Goal: Transaction & Acquisition: Obtain resource

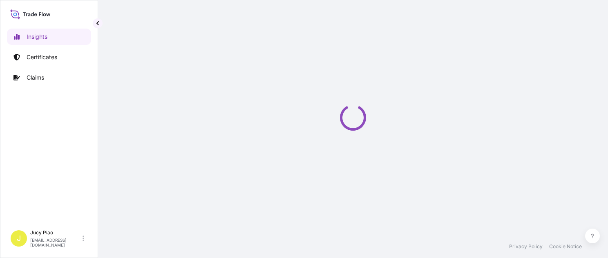
select select "2025"
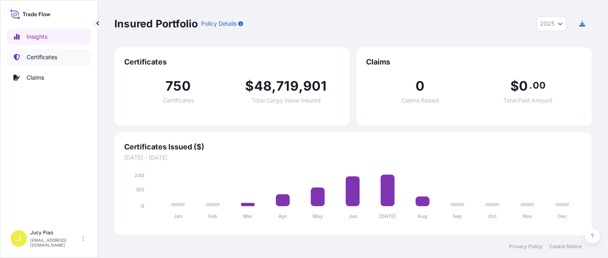
click at [47, 56] on p "Certificates" at bounding box center [42, 57] width 31 height 8
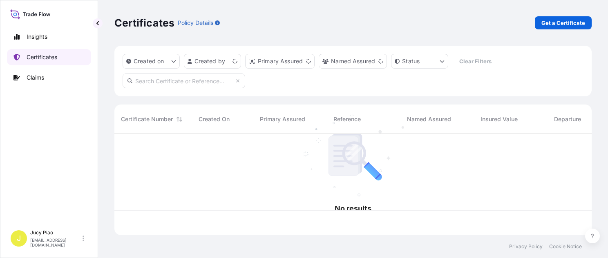
scroll to position [100, 471]
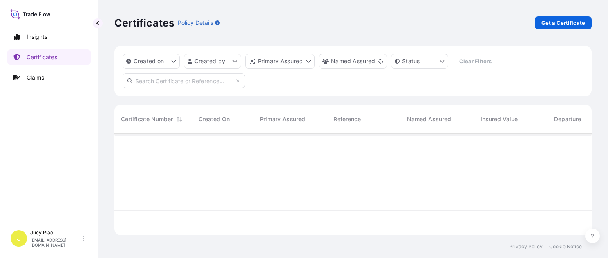
click at [565, 17] on link "Get a Certificate" at bounding box center [563, 22] width 57 height 13
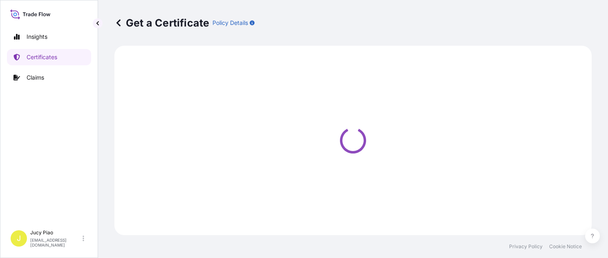
click at [561, 21] on div "Get a Certificate Policy Details" at bounding box center [352, 22] width 477 height 13
select select "Barge"
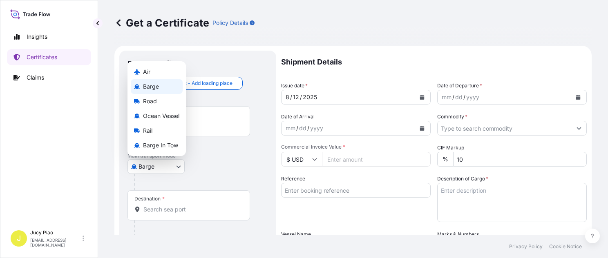
click at [161, 168] on body "Insights Certificates Claims J Jucy Piao [EMAIL_ADDRESS][DOMAIN_NAME] Get a Cer…" at bounding box center [304, 129] width 608 height 258
click at [160, 115] on span "Ocean Vessel" at bounding box center [161, 116] width 36 height 8
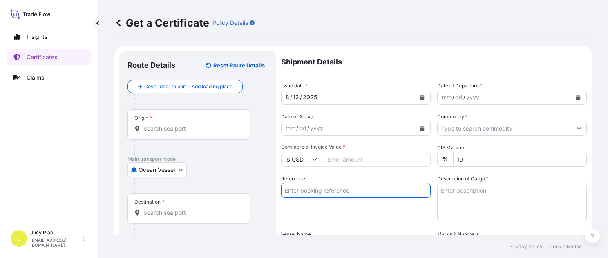
click at [316, 193] on input "Reference" at bounding box center [356, 190] width 150 height 15
paste input "CSHSE0431185"
type input "CSHSE0431185"
click at [320, 212] on div "Reference CSHSE0431185" at bounding box center [356, 198] width 150 height 47
click at [200, 129] on input "Origin *" at bounding box center [191, 129] width 96 height 8
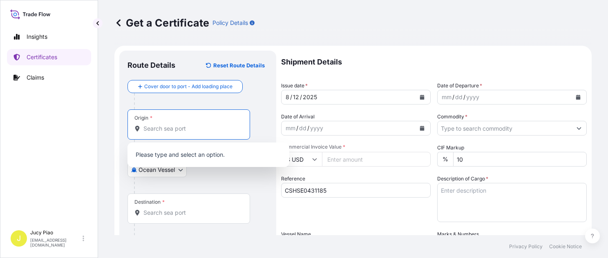
paste input "[GEOGRAPHIC_DATA]"
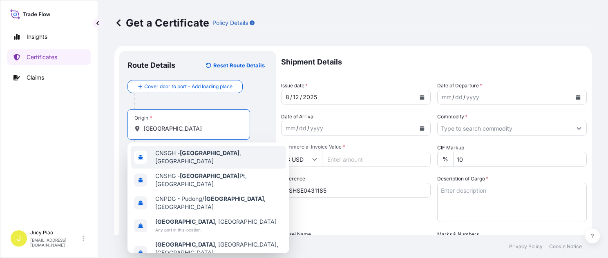
click at [172, 163] on div "CNSGH - [GEOGRAPHIC_DATA] , [GEOGRAPHIC_DATA]" at bounding box center [208, 157] width 155 height 23
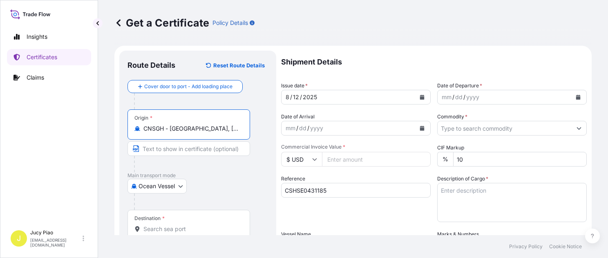
drag, startPoint x: 171, startPoint y: 130, endPoint x: 255, endPoint y: 133, distance: 83.9
click at [255, 133] on div "Origin * CNSGH - [GEOGRAPHIC_DATA], [GEOGRAPHIC_DATA]" at bounding box center [198, 141] width 141 height 63
type input "CNSGH - [GEOGRAPHIC_DATA], [GEOGRAPHIC_DATA]"
click at [196, 149] on input "Text to appear on certificate" at bounding box center [189, 148] width 123 height 15
paste input "[GEOGRAPHIC_DATA], [GEOGRAPHIC_DATA]"
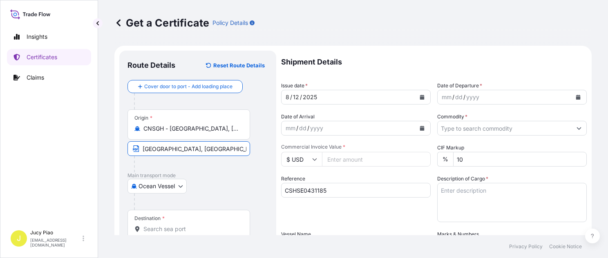
type input "[GEOGRAPHIC_DATA], [GEOGRAPHIC_DATA]"
click at [179, 224] on div "Destination *" at bounding box center [189, 225] width 123 height 30
click at [179, 225] on input "Destination *" at bounding box center [191, 229] width 96 height 8
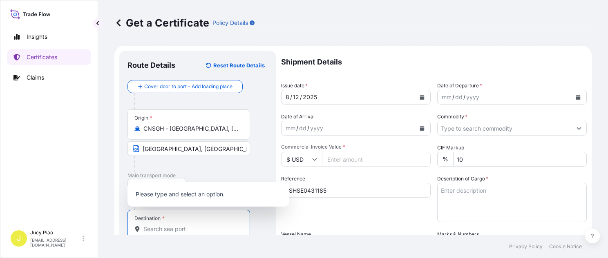
paste input "[GEOGRAPHIC_DATA]"
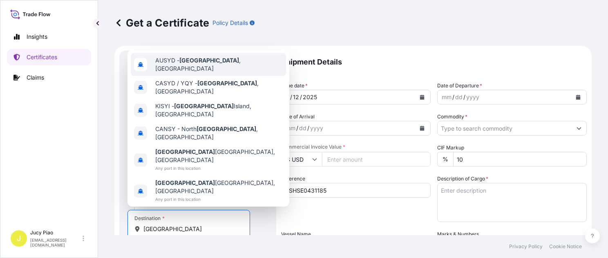
click at [211, 73] on span "AUSYD - [GEOGRAPHIC_DATA] , [GEOGRAPHIC_DATA]" at bounding box center [219, 64] width 128 height 16
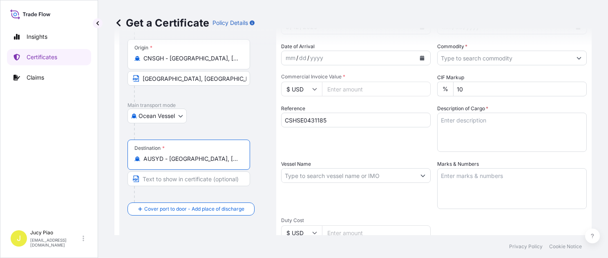
scroll to position [106, 0]
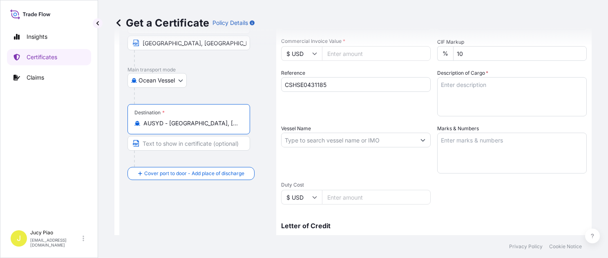
drag, startPoint x: 171, startPoint y: 124, endPoint x: 222, endPoint y: 124, distance: 51.5
click at [222, 124] on input "AUSYD - [GEOGRAPHIC_DATA], [GEOGRAPHIC_DATA]" at bounding box center [191, 123] width 96 height 8
drag, startPoint x: 169, startPoint y: 123, endPoint x: 235, endPoint y: 126, distance: 65.9
click at [235, 126] on input "AUSYD - [GEOGRAPHIC_DATA], [GEOGRAPHIC_DATA]" at bounding box center [191, 123] width 96 height 8
type input "AUSYD - [GEOGRAPHIC_DATA], [GEOGRAPHIC_DATA]"
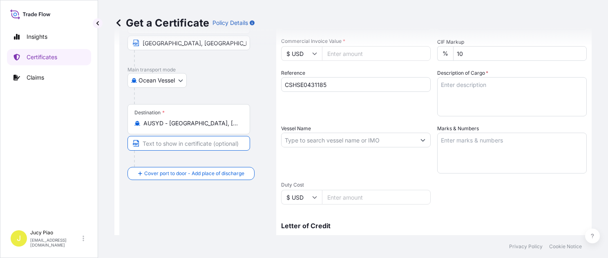
click at [192, 145] on input "Text to appear on certificate" at bounding box center [189, 143] width 123 height 15
paste input "[GEOGRAPHIC_DATA], [GEOGRAPHIC_DATA]"
type input "[GEOGRAPHIC_DATA], [GEOGRAPHIC_DATA]"
click at [371, 127] on div "Vessel Name" at bounding box center [356, 149] width 150 height 49
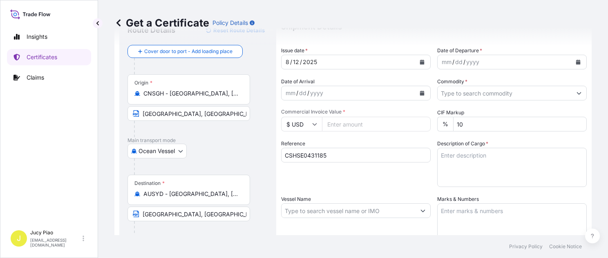
click at [294, 58] on div "12" at bounding box center [296, 62] width 8 height 10
click at [297, 61] on div "12" at bounding box center [296, 62] width 8 height 10
click at [298, 62] on div "31" at bounding box center [296, 62] width 8 height 10
click at [443, 61] on div "mm" at bounding box center [446, 62] width 11 height 10
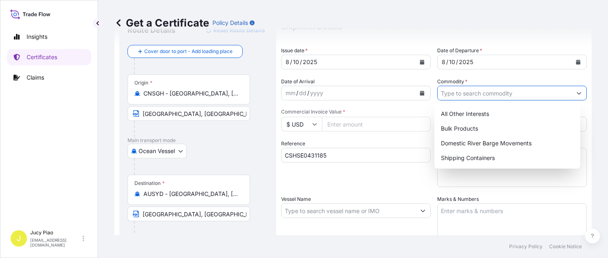
click at [464, 94] on input "Commodity *" at bounding box center [505, 93] width 134 height 15
click at [468, 167] on div "All Other Interests Bulk Products Domestic River Barge Movements Shipping Conta…" at bounding box center [507, 135] width 146 height 65
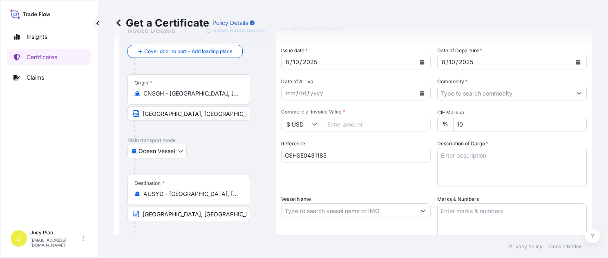
click at [481, 97] on input "Commodity *" at bounding box center [505, 93] width 134 height 15
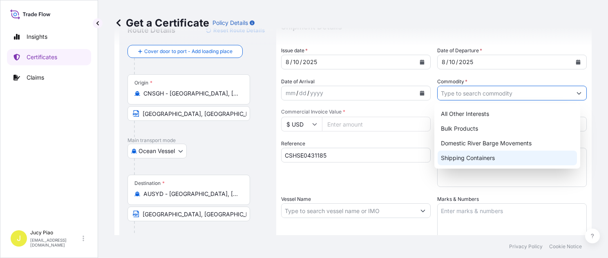
click at [476, 164] on div "Shipping Containers" at bounding box center [507, 158] width 139 height 15
type input "Shipping Containers"
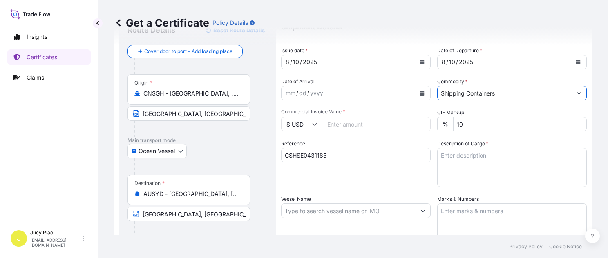
click at [365, 124] on input "Commercial Invoice Value *" at bounding box center [376, 124] width 109 height 15
type input "511.24"
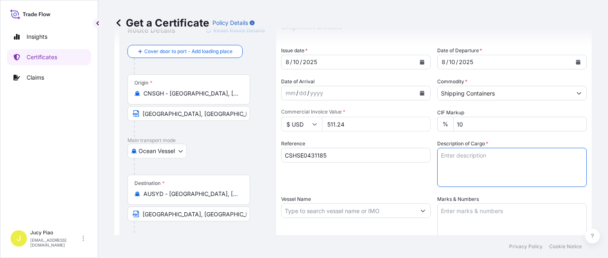
click at [484, 161] on textarea "Description of Cargo *" at bounding box center [512, 167] width 150 height 39
paste textarea "MERQUAT(TM) 550PR POLYMER, 1H1 PLASTIC DRUM 1 PALLET (1 DRUM)"
type textarea "MERQUAT(TM) 550PR POLYMER, 1H1 PLASTIC DRUM 1 PALLET (1 DRUM)"
click at [469, 223] on textarea "Marks & Numbers" at bounding box center [512, 224] width 150 height 41
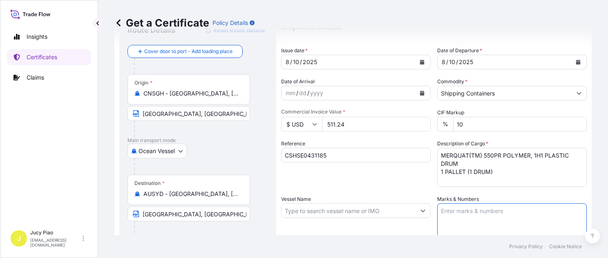
paste textarea "PO#4503912803"
type textarea "PO#4503912803"
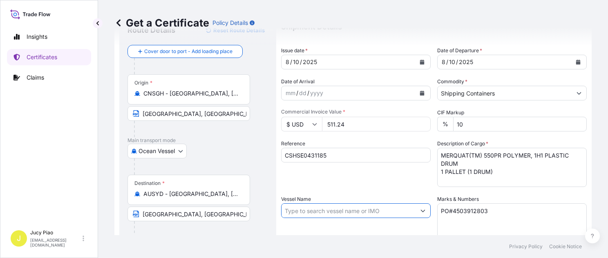
click at [355, 210] on input "Vessel Name" at bounding box center [349, 211] width 134 height 15
click at [307, 208] on input "Vessel Name" at bounding box center [349, 211] width 134 height 15
paste input "OOCL [GEOGRAPHIC_DATA]"
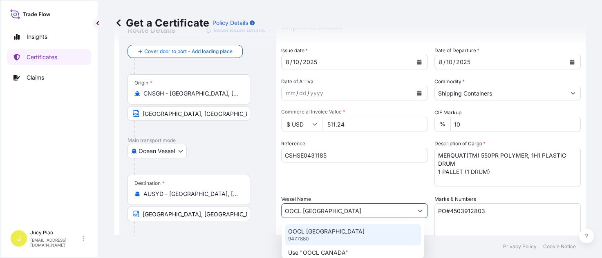
click at [306, 235] on p "OOCL [GEOGRAPHIC_DATA]" at bounding box center [326, 232] width 76 height 8
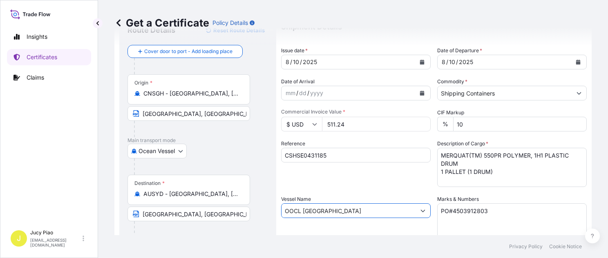
type input "OOCL [GEOGRAPHIC_DATA]"
click at [331, 233] on div "Vessel Name OOCL [GEOGRAPHIC_DATA]" at bounding box center [356, 219] width 150 height 49
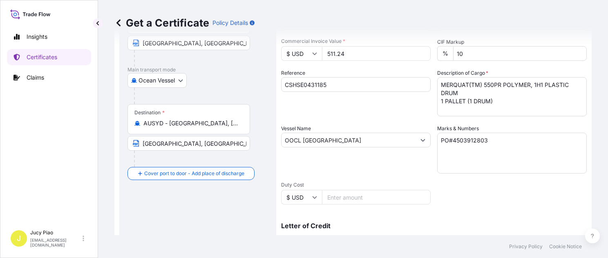
scroll to position [227, 0]
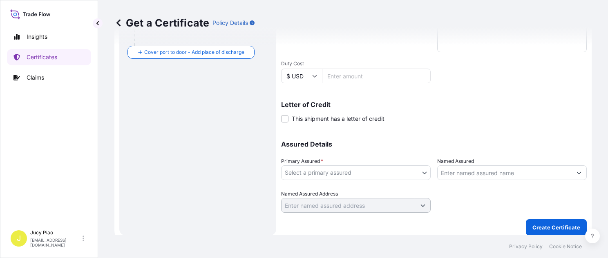
click at [356, 176] on body "0 options available. 2 options available. Insights Certificates Claims J Jucy P…" at bounding box center [304, 129] width 608 height 258
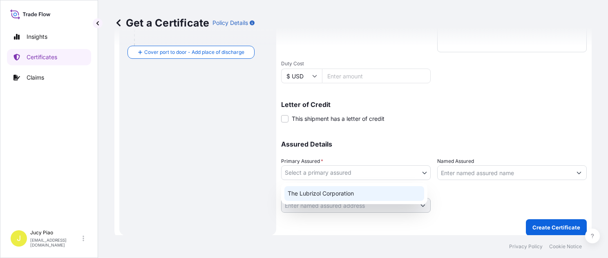
click at [337, 192] on div "The Lubrizol Corporation" at bounding box center [354, 193] width 140 height 15
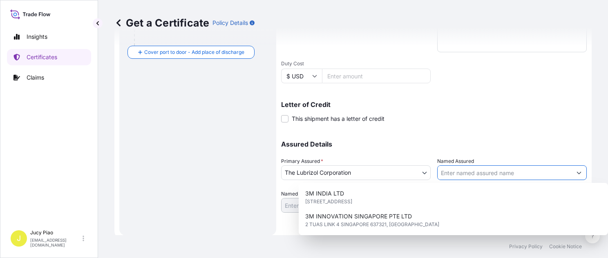
click at [461, 174] on input "Named Assured" at bounding box center [505, 173] width 134 height 15
paste input "LUBRIZOL INTERNATIONAL"
type input "LUBRIZOL INTERNATIONAL"
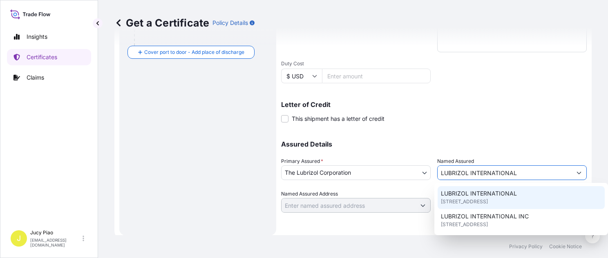
click at [472, 196] on span "LUBRIZOL INTERNATIONAL" at bounding box center [479, 194] width 76 height 8
type input "[STREET_ADDRESS]"
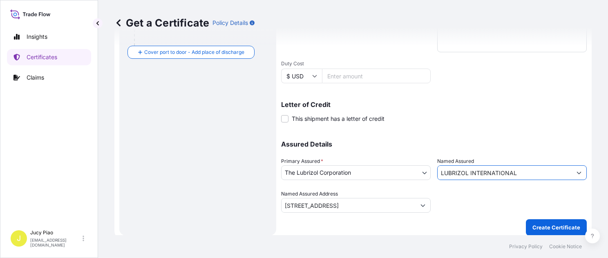
type input "LUBRIZOL INTERNATIONAL"
click at [472, 196] on div at bounding box center [512, 201] width 150 height 23
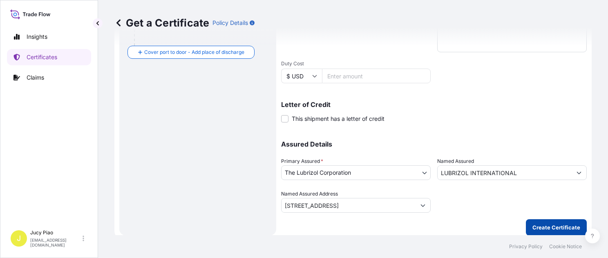
click at [544, 225] on p "Create Certificate" at bounding box center [557, 228] width 48 height 8
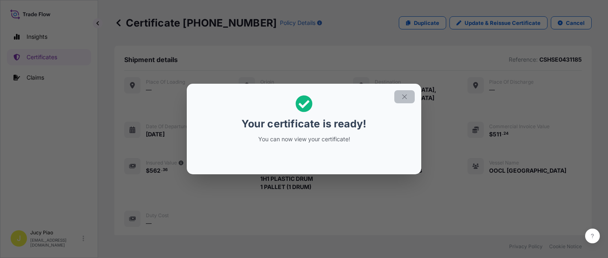
click at [405, 96] on icon "button" at bounding box center [404, 96] width 7 height 7
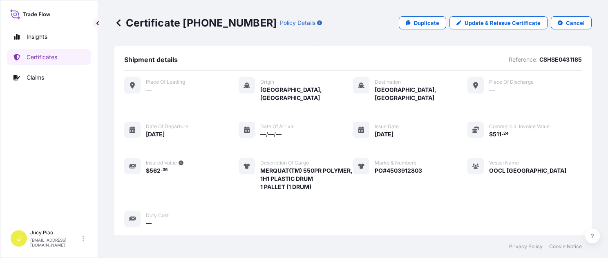
click at [445, 69] on div "Shipment details Reference: CSHSE0431185" at bounding box center [353, 63] width 458 height 15
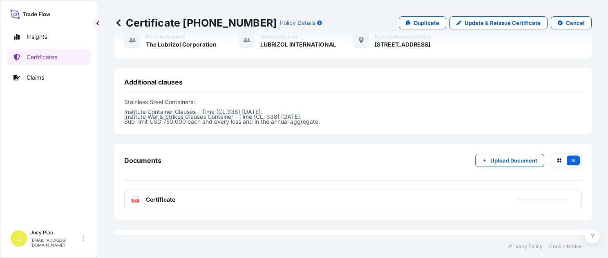
scroll to position [271, 0]
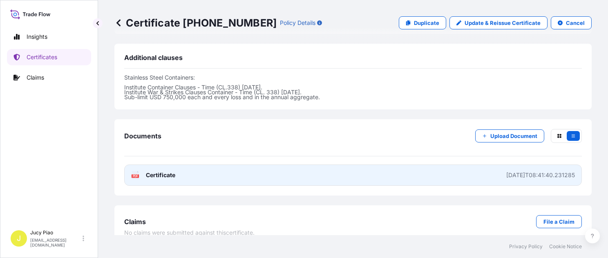
click at [449, 165] on link "PDF Certificate [DATE]T08:41:40.231285" at bounding box center [353, 175] width 458 height 21
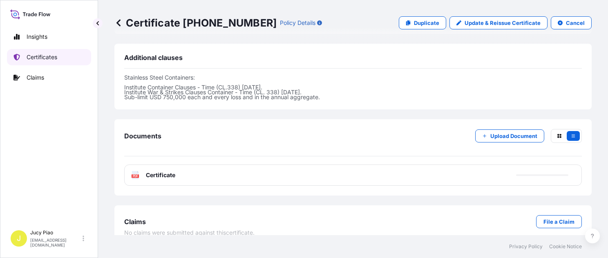
click at [49, 58] on p "Certificates" at bounding box center [42, 57] width 31 height 8
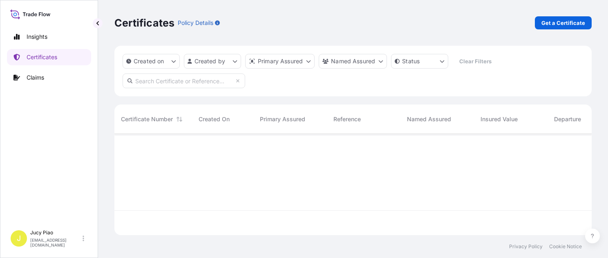
scroll to position [100, 471]
click at [553, 30] on div "Certificates Policy Details Get a Certificate" at bounding box center [352, 23] width 477 height 46
click at [554, 24] on p "Get a Certificate" at bounding box center [564, 23] width 44 height 8
select select "Barge"
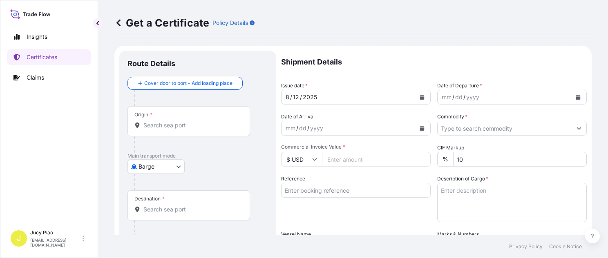
click at [161, 174] on body "Insights Certificates Claims J Jucy Piao [EMAIL_ADDRESS][DOMAIN_NAME] Get a Cer…" at bounding box center [304, 129] width 608 height 258
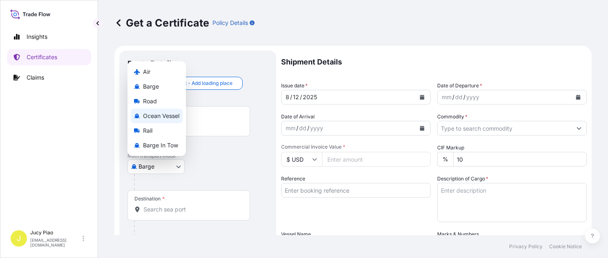
click at [172, 115] on span "Ocean Vessel" at bounding box center [161, 116] width 36 height 8
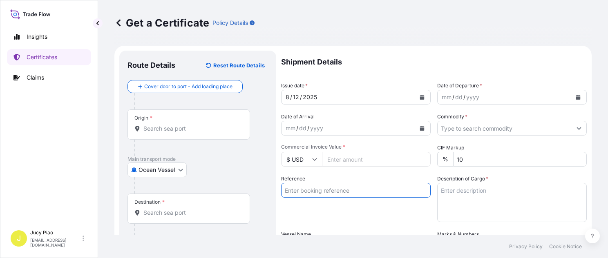
click at [338, 192] on input "Reference" at bounding box center [356, 190] width 150 height 15
paste input "CSHSE0431015"
type input "CSHSE0431015"
click at [328, 207] on div "Reference CSHSE0431015" at bounding box center [356, 198] width 150 height 47
click at [159, 128] on input "Origin *" at bounding box center [191, 129] width 96 height 8
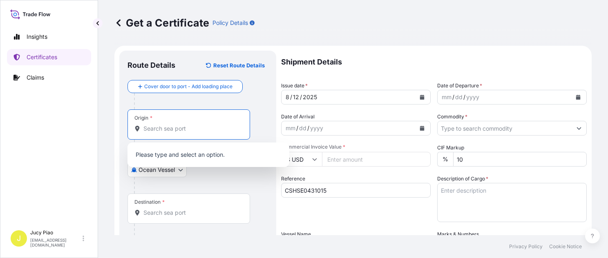
paste input "[GEOGRAPHIC_DATA]"
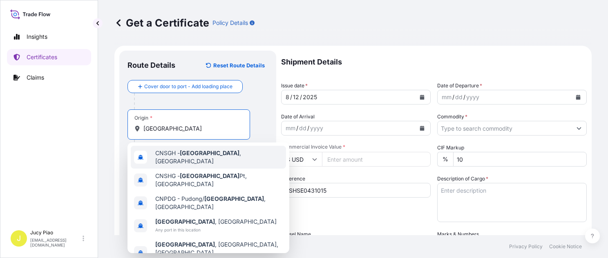
click at [179, 157] on span "CNSGH - [GEOGRAPHIC_DATA] , [GEOGRAPHIC_DATA]" at bounding box center [219, 157] width 128 height 16
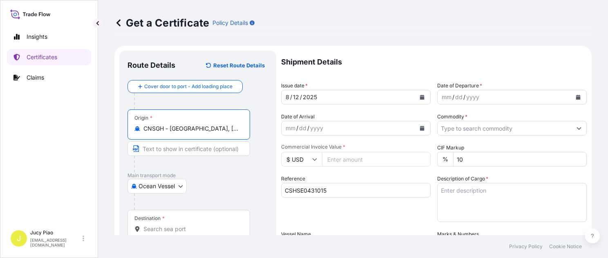
drag, startPoint x: 171, startPoint y: 128, endPoint x: 238, endPoint y: 133, distance: 67.2
click at [238, 133] on div "Origin * CNSGH - [GEOGRAPHIC_DATA], [GEOGRAPHIC_DATA]" at bounding box center [189, 125] width 123 height 30
type input "CNSGH - [GEOGRAPHIC_DATA], [GEOGRAPHIC_DATA]"
click at [188, 155] on input "Text to appear on certificate" at bounding box center [189, 148] width 123 height 15
paste input "[GEOGRAPHIC_DATA], [GEOGRAPHIC_DATA]"
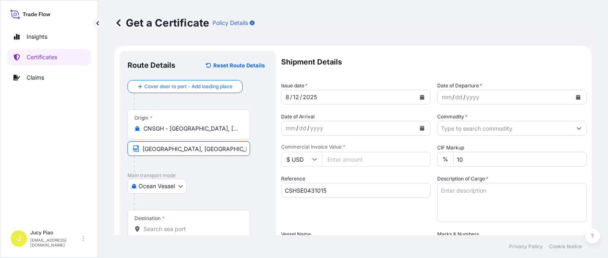
scroll to position [35, 0]
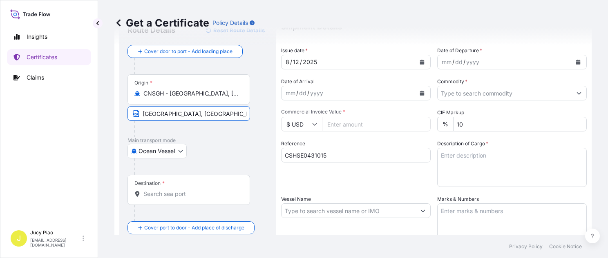
type input "[GEOGRAPHIC_DATA], [GEOGRAPHIC_DATA]"
drag, startPoint x: 180, startPoint y: 190, endPoint x: 175, endPoint y: 193, distance: 6.2
click at [180, 190] on input "Destination *" at bounding box center [191, 194] width 96 height 8
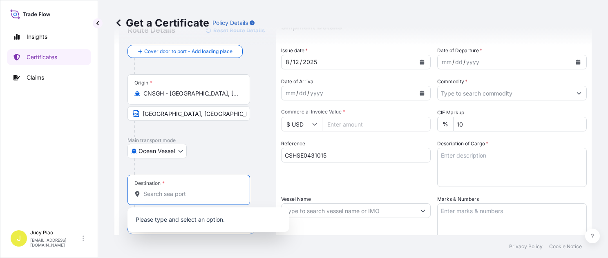
click at [174, 194] on input "Destination *" at bounding box center [191, 194] width 96 height 8
paste input "[GEOGRAPHIC_DATA]"
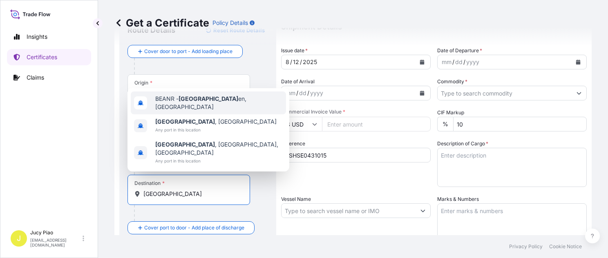
click at [220, 111] on span "BEANR - [GEOGRAPHIC_DATA] en, [GEOGRAPHIC_DATA]" at bounding box center [219, 103] width 128 height 16
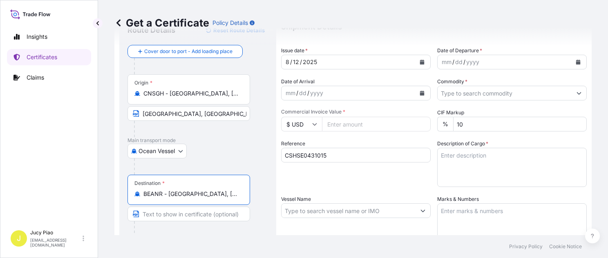
drag, startPoint x: 168, startPoint y: 193, endPoint x: 245, endPoint y: 199, distance: 77.9
click at [245, 199] on div "Destination * BEANR - [GEOGRAPHIC_DATA], [GEOGRAPHIC_DATA]" at bounding box center [189, 190] width 123 height 30
type input "BEANR - [GEOGRAPHIC_DATA], [GEOGRAPHIC_DATA]"
click at [182, 212] on input "Text to appear on certificate" at bounding box center [189, 214] width 123 height 15
paste input "[GEOGRAPHIC_DATA], [GEOGRAPHIC_DATA]"
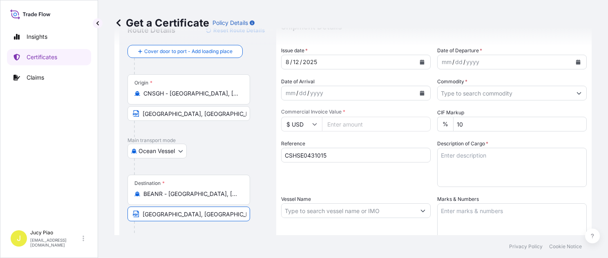
type input "[GEOGRAPHIC_DATA], [GEOGRAPHIC_DATA]"
click at [347, 182] on div "Reference CSHSE0431015" at bounding box center [356, 163] width 150 height 47
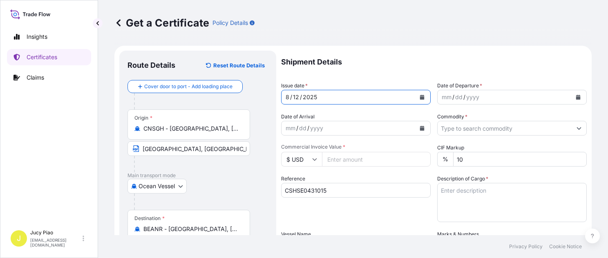
click at [296, 94] on div "12" at bounding box center [296, 97] width 8 height 10
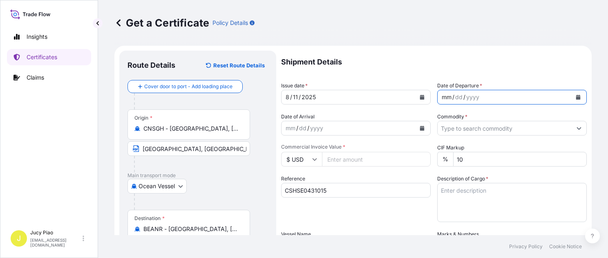
click at [446, 99] on div "mm" at bounding box center [446, 97] width 11 height 10
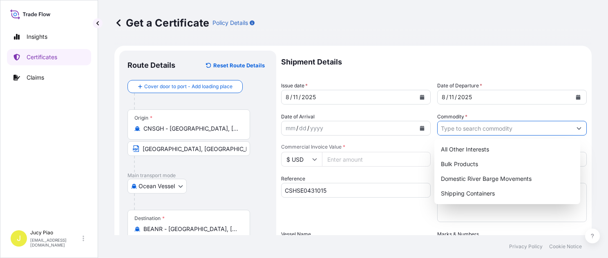
click at [490, 132] on input "Commodity *" at bounding box center [505, 128] width 134 height 15
click at [454, 193] on div "Shipping Containers" at bounding box center [507, 193] width 139 height 15
type input "Shipping Containers"
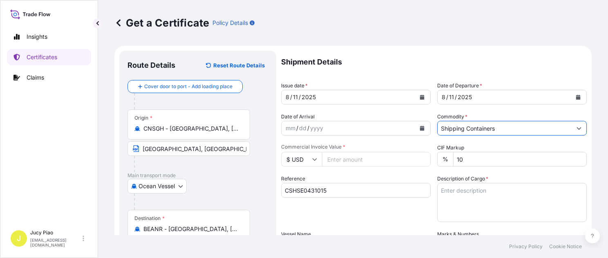
click at [371, 161] on input "Commercial Invoice Value *" at bounding box center [376, 159] width 109 height 15
type input "61584.48"
click at [467, 197] on textarea "Description of Cargo *" at bounding box center [512, 202] width 150 height 39
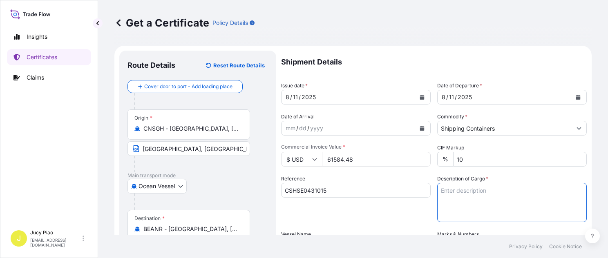
paste textarea "T&L KELCO-CARE(TM) DIUTAN GUM, BAG"
paste textarea "2 PALLETS (80 BAGS) HS CODE:391390"
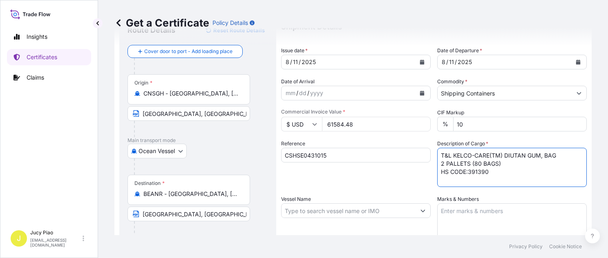
type textarea "T&L KELCO-CARE(TM) DIUTAN GUM, BAG 2 PALLETS (80 BAGS) HS CODE:391390"
click at [470, 207] on textarea "Marks & Numbers" at bounding box center [512, 224] width 150 height 41
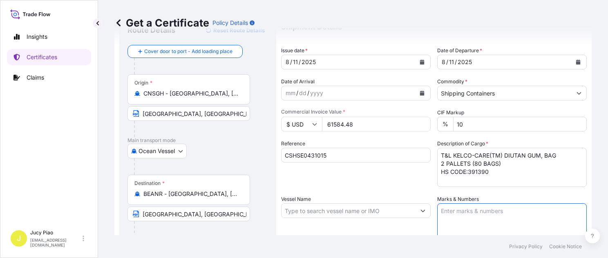
paste textarea "PO#4503913196 &"
paste textarea "4503914035"
type textarea "PO#4503913196 & 4503914035"
click at [335, 209] on input "Vessel Name" at bounding box center [349, 211] width 134 height 15
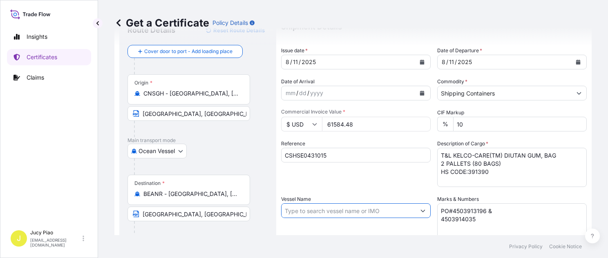
paste input "COSCO SHIPPING SCORPIO"
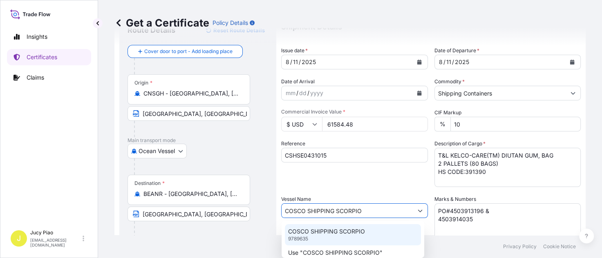
click at [341, 233] on p "COSCO SHIPPING SCORPIO" at bounding box center [326, 232] width 77 height 8
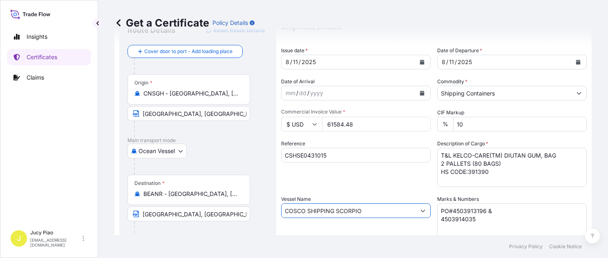
type input "COSCO SHIPPING SCORPIO"
click at [397, 231] on div "Vessel Name COSCO SHIPPING SCORPIO" at bounding box center [356, 219] width 150 height 49
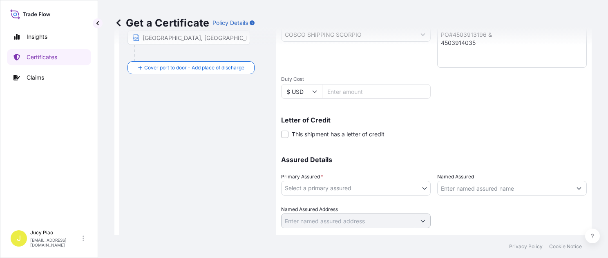
scroll to position [227, 0]
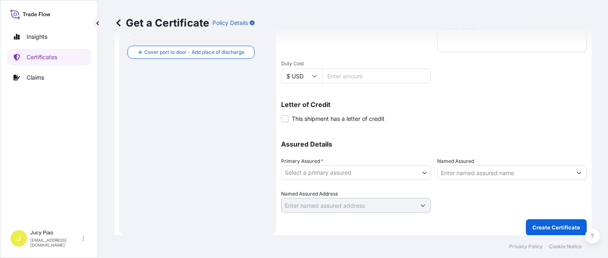
click at [370, 174] on body "0 options available. 2 options available. Insights Certificates Claims J Jucy P…" at bounding box center [304, 129] width 608 height 258
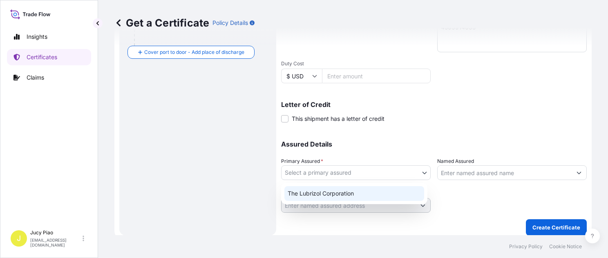
click at [350, 196] on div "The Lubrizol Corporation" at bounding box center [354, 193] width 140 height 15
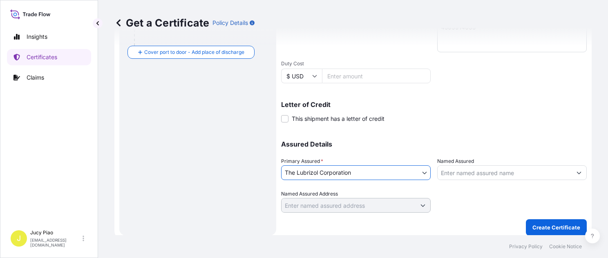
click at [461, 171] on input "Named Assured" at bounding box center [505, 173] width 134 height 15
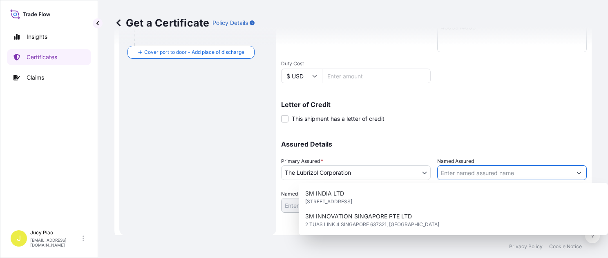
paste input "LUBRIZOL ADVANCED MATERIALS BVBA"
type input "LUBRIZOL ADVANCED MATERIALS BVBA"
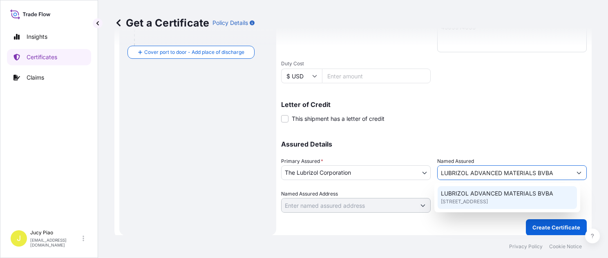
click at [474, 196] on span "LUBRIZOL ADVANCED MATERIALS BVBA" at bounding box center [497, 194] width 112 height 8
type input "[STREET_ADDRESS]"
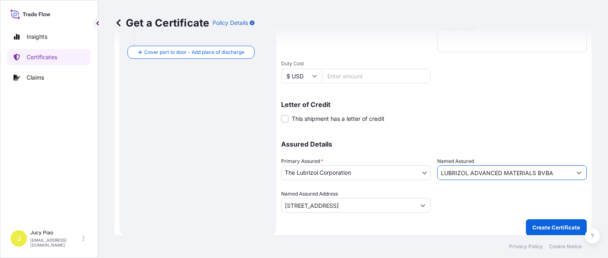
type input "LUBRIZOL ADVANCED MATERIALS BVBA"
click at [480, 199] on div at bounding box center [512, 201] width 150 height 23
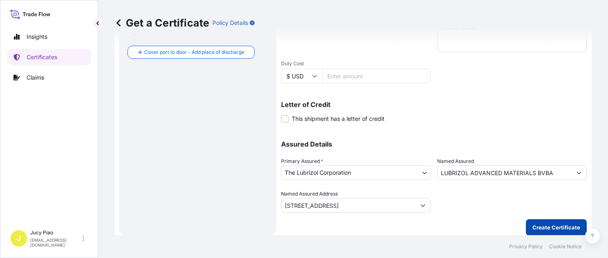
click at [535, 224] on p "Create Certificate" at bounding box center [557, 228] width 48 height 8
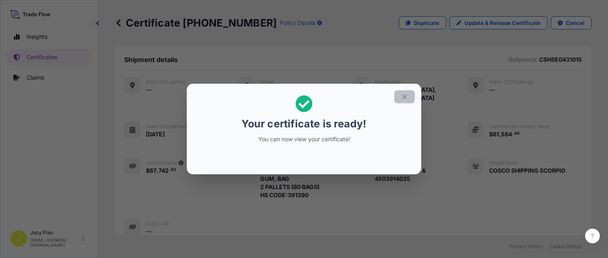
click at [407, 97] on icon "button" at bounding box center [404, 96] width 7 height 7
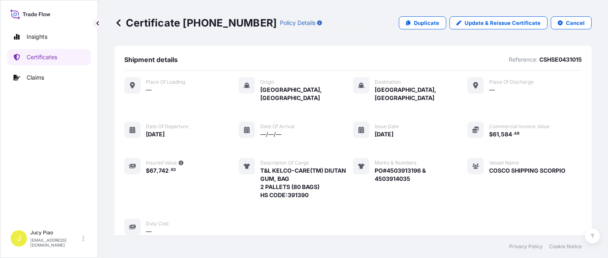
click at [430, 147] on div "Place of Loading — Origin [GEOGRAPHIC_DATA], [GEOGRAPHIC_DATA] Destination [GEO…" at bounding box center [353, 156] width 458 height 159
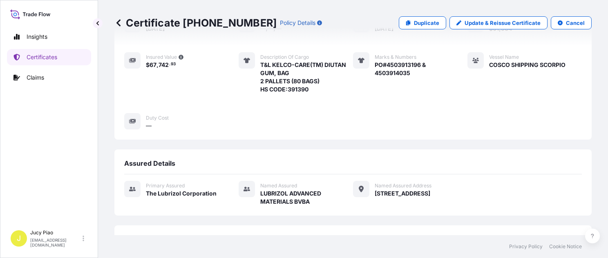
scroll to position [247, 0]
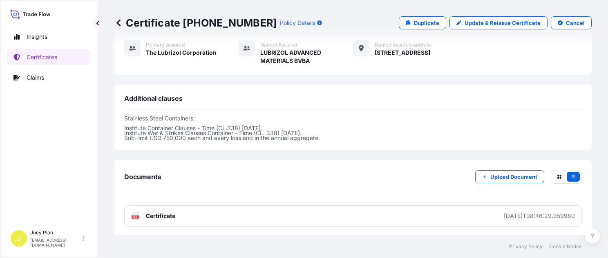
click at [437, 206] on link "PDF Certificate [DATE]T08:46:29.359980" at bounding box center [353, 216] width 458 height 21
click at [49, 54] on p "Certificates" at bounding box center [42, 57] width 31 height 8
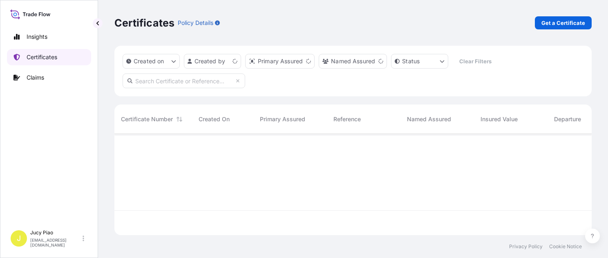
scroll to position [100, 471]
click at [590, 24] on link "Get a Certificate" at bounding box center [563, 22] width 57 height 13
select select "Barge"
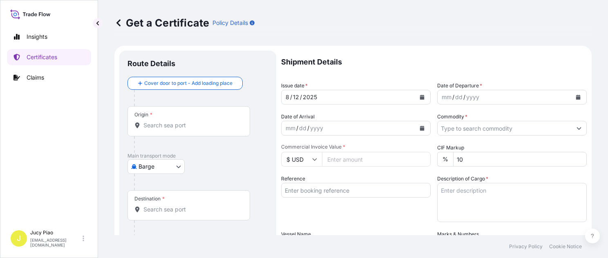
click at [175, 164] on body "Insights Certificates Claims J Jucy Piao [EMAIL_ADDRESS][DOMAIN_NAME] Get a Cer…" at bounding box center [304, 129] width 608 height 258
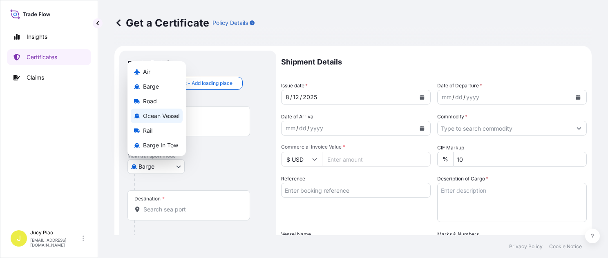
click at [168, 112] on span "Ocean Vessel" at bounding box center [161, 116] width 36 height 8
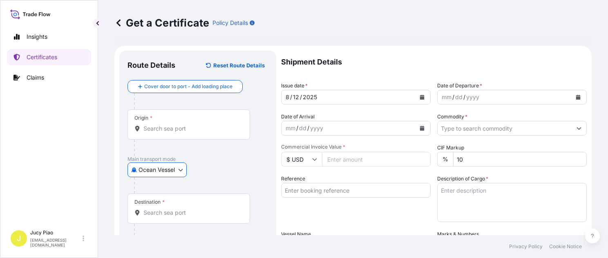
click at [342, 193] on input "Reference" at bounding box center [356, 190] width 150 height 15
paste input "CSHSE0430831"
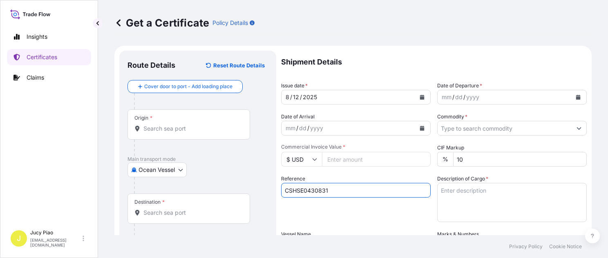
type input "CSHSE0430831"
click at [331, 218] on div "Reference CSHSE0430831" at bounding box center [356, 198] width 150 height 47
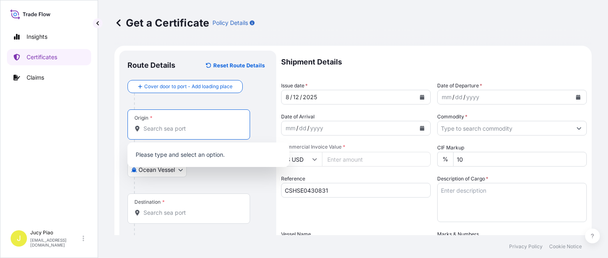
click at [159, 126] on input "Origin *" at bounding box center [191, 129] width 96 height 8
paste input "[GEOGRAPHIC_DATA]"
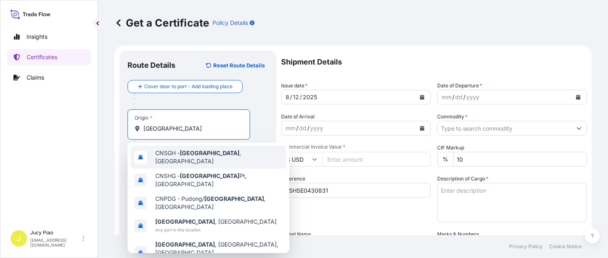
click at [173, 157] on span "CNSGH - [GEOGRAPHIC_DATA] , [GEOGRAPHIC_DATA]" at bounding box center [219, 157] width 128 height 16
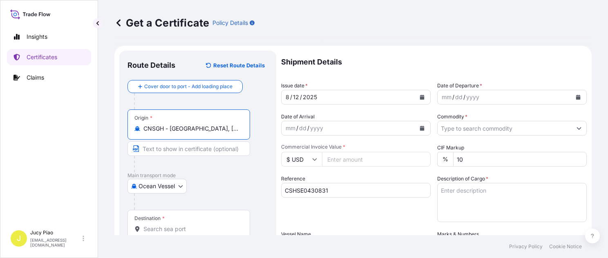
drag, startPoint x: 170, startPoint y: 130, endPoint x: 235, endPoint y: 137, distance: 65.3
click at [234, 133] on div "Origin * CNSGH - [GEOGRAPHIC_DATA], [GEOGRAPHIC_DATA]" at bounding box center [189, 125] width 123 height 30
type input "CNSGH - [GEOGRAPHIC_DATA], [GEOGRAPHIC_DATA]"
click at [196, 150] on input "Text to appear on certificate" at bounding box center [189, 148] width 123 height 15
paste input "[GEOGRAPHIC_DATA], [GEOGRAPHIC_DATA]"
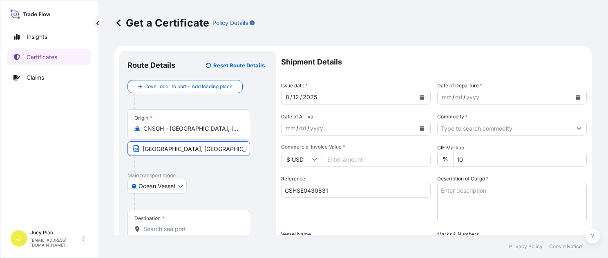
scroll to position [35, 0]
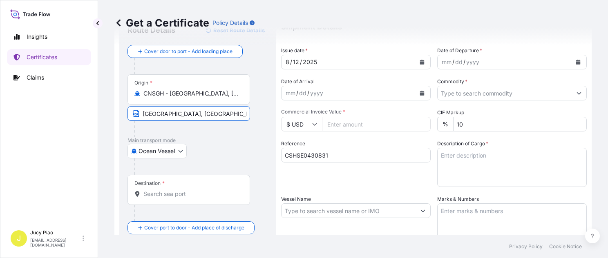
type input "[GEOGRAPHIC_DATA], [GEOGRAPHIC_DATA]"
click at [181, 193] on input "Destination *" at bounding box center [191, 194] width 96 height 8
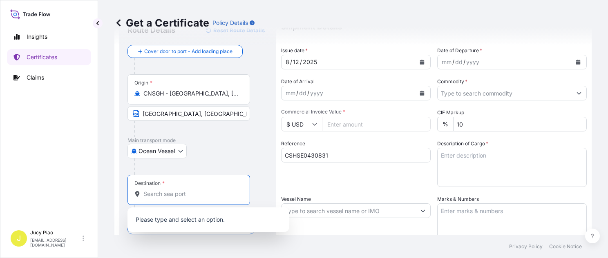
paste input "NHAVA SHEVA"
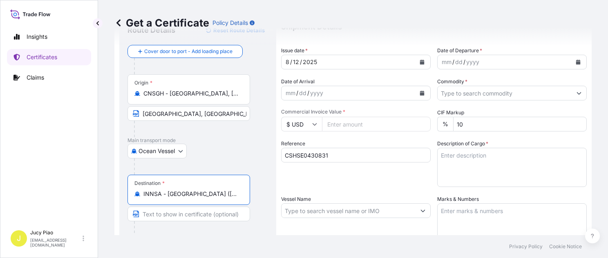
scroll to position [0, 31]
drag, startPoint x: 167, startPoint y: 194, endPoint x: 314, endPoint y: 205, distance: 147.6
click at [314, 205] on form "Route Details Reset Route Details Cover door to port - Add loading place Place …" at bounding box center [352, 222] width 477 height 422
type input "INNSA - [GEOGRAPHIC_DATA] ([PERSON_NAME]), [GEOGRAPHIC_DATA]"
click at [201, 220] on input "Text to appear on certificate" at bounding box center [189, 214] width 123 height 15
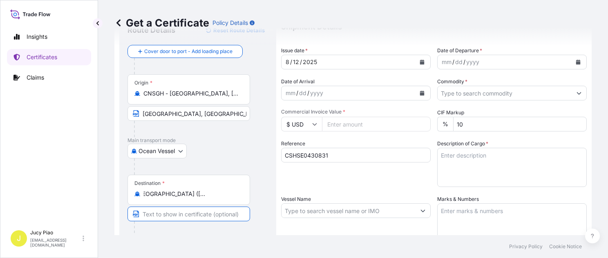
scroll to position [0, 0]
paste input "[PERSON_NAME] ([PERSON_NAME]), [GEOGRAPHIC_DATA]"
drag, startPoint x: 177, startPoint y: 214, endPoint x: 228, endPoint y: 215, distance: 51.1
click at [228, 215] on input "[PERSON_NAME] ([PERSON_NAME]), [GEOGRAPHIC_DATA]" at bounding box center [189, 214] width 123 height 15
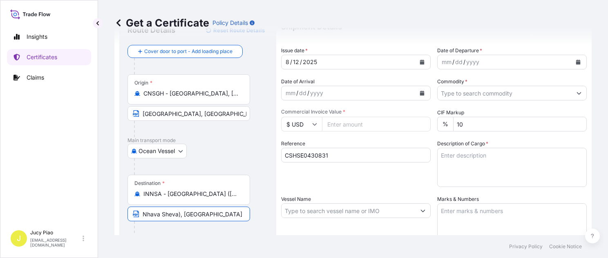
scroll to position [0, 0]
type input "[PERSON_NAME], [GEOGRAPHIC_DATA]"
click at [295, 63] on div "12" at bounding box center [296, 62] width 8 height 10
click at [297, 61] on div "12" at bounding box center [296, 62] width 8 height 10
click at [448, 60] on div "mm" at bounding box center [446, 62] width 11 height 10
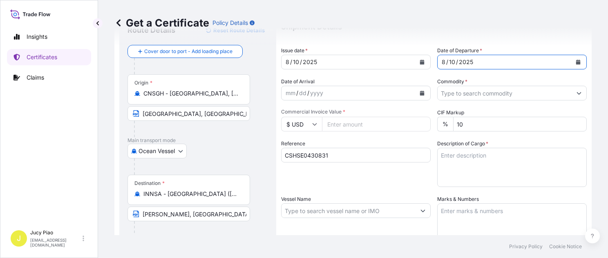
click at [454, 91] on input "Commodity *" at bounding box center [505, 93] width 134 height 15
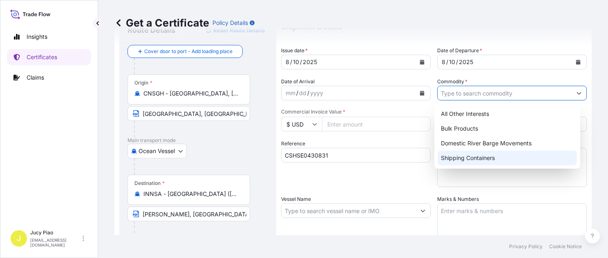
click at [462, 159] on div "Shipping Containers" at bounding box center [507, 158] width 139 height 15
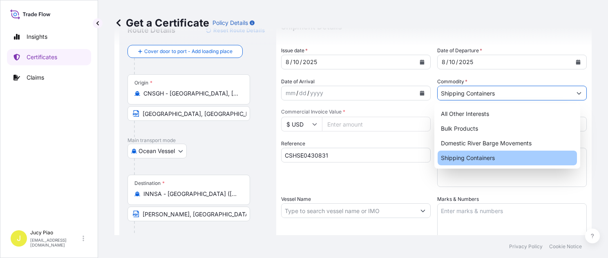
type input "Shipping Containers"
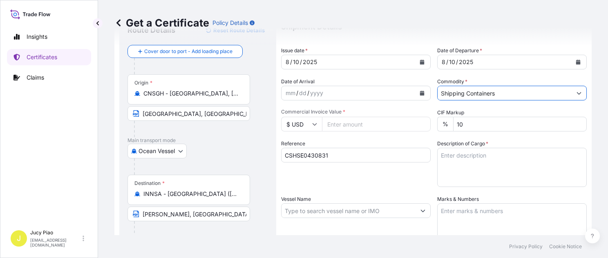
click at [364, 212] on input "Vessel Name" at bounding box center [349, 211] width 134 height 15
paste input "WAN HAI 721"
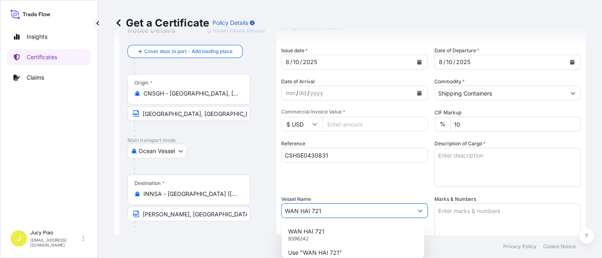
click at [347, 237] on div "WAN HAI [PHONE_NUMBER]" at bounding box center [353, 234] width 136 height 21
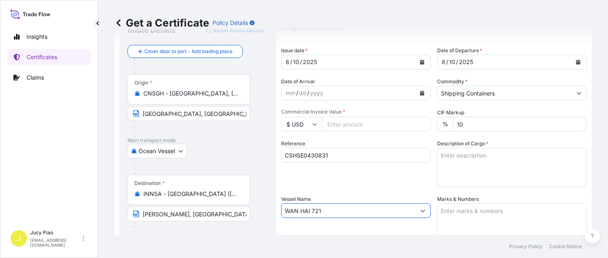
type input "WAN HAI 721"
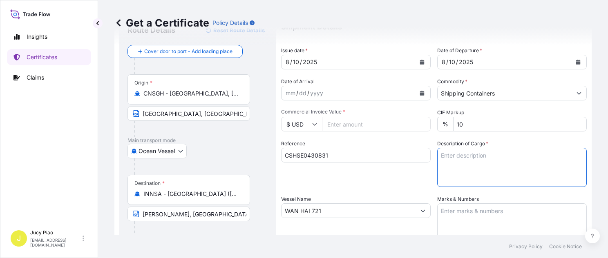
click at [475, 164] on textarea "Description of Cargo *" at bounding box center [512, 167] width 150 height 39
paste textarea "NOVETHIX(TM) HC200 POLYMER, 55G PL OH DR 2 PALLETS (5 DRUMS) HS CODE:390690 GST…"
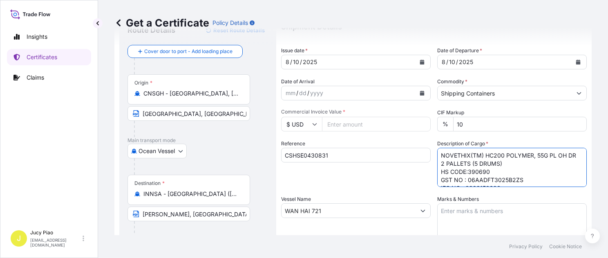
scroll to position [21, 0]
type textarea "NOVETHIX(TM) HC200 POLYMER, 55G PL OH DR 2 PALLETS (5 DRUMS) HS CODE:390690 GST…"
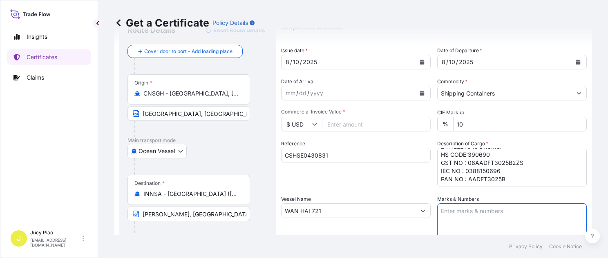
click at [503, 227] on textarea "Marks & Numbers" at bounding box center [512, 224] width 150 height 41
paste textarea "PO#6200001250"
type textarea "PO#6200001250"
click at [347, 179] on div "Reference CSHSE0430831" at bounding box center [356, 163] width 150 height 47
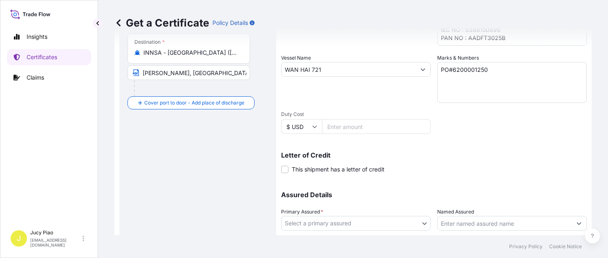
scroll to position [212, 0]
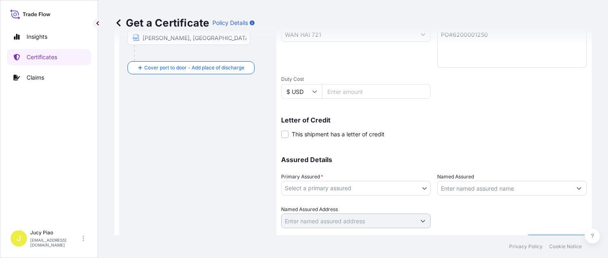
click at [363, 185] on body "Insights Certificates Claims J Jucy Piao [EMAIL_ADDRESS][DOMAIN_NAME] Get a Cer…" at bounding box center [304, 129] width 608 height 258
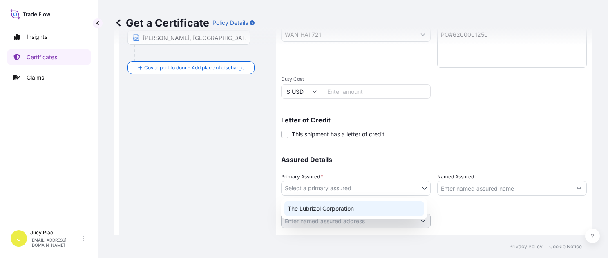
click at [347, 208] on div "The Lubrizol Corporation" at bounding box center [354, 208] width 140 height 15
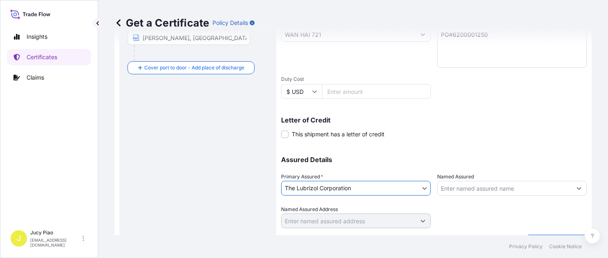
click at [465, 190] on input "Named Assured" at bounding box center [505, 188] width 134 height 15
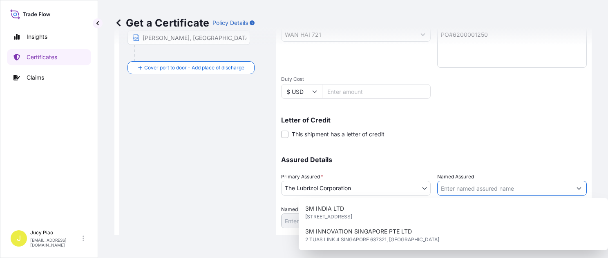
paste input "HIMALAYA WELLNESS COMPANY"
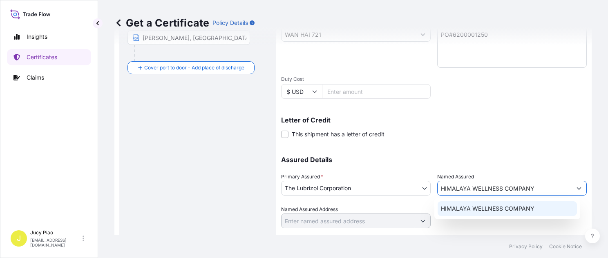
click at [461, 208] on span "HIMALAYA WELLNESS COMPANY" at bounding box center [488, 209] width 94 height 8
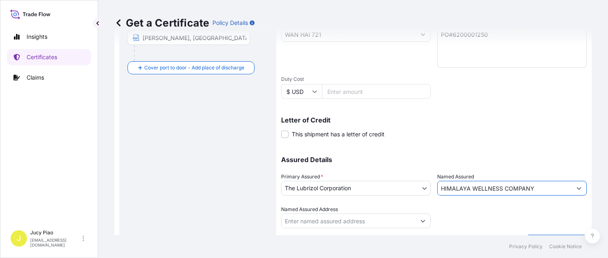
type input "HIMALAYA WELLNESS COMPANY"
click at [541, 230] on div "Get a Certificate Policy Details Route Details Reset Route Details Cover door t…" at bounding box center [353, 117] width 510 height 235
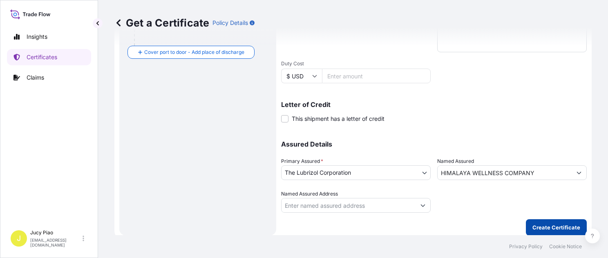
click at [541, 225] on p "Create Certificate" at bounding box center [557, 228] width 48 height 8
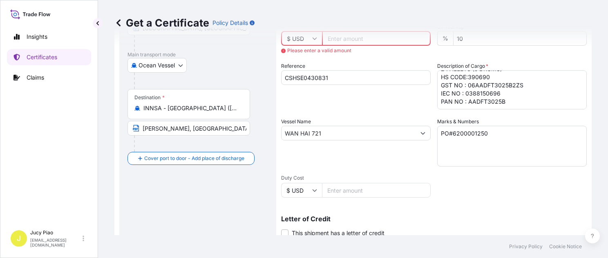
scroll to position [86, 0]
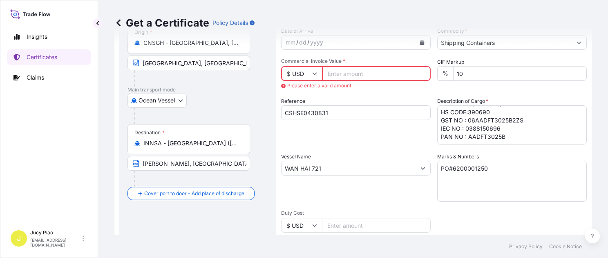
click at [351, 72] on input "Commercial Invoice Value *" at bounding box center [376, 73] width 109 height 15
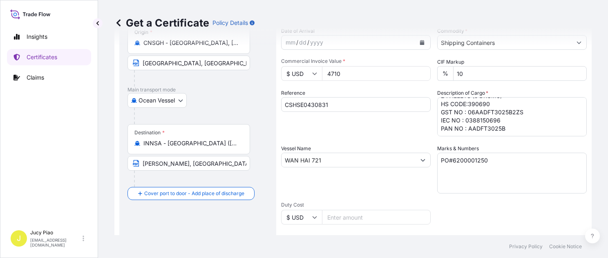
type input "4710"
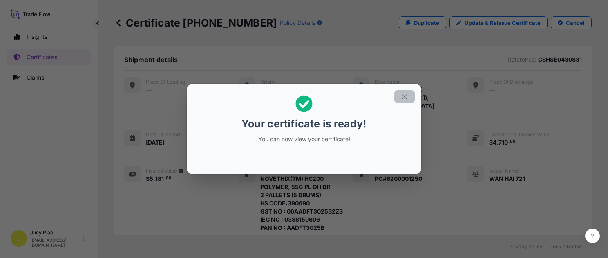
click at [395, 93] on button "button" at bounding box center [404, 96] width 20 height 13
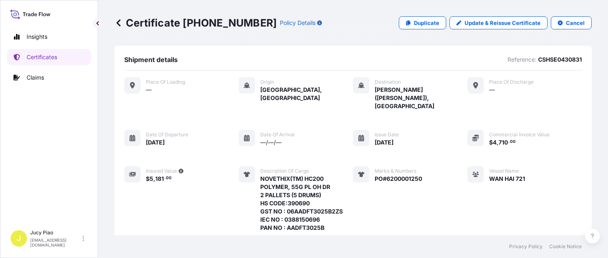
click at [423, 131] on div "Place of Loading — Origin [GEOGRAPHIC_DATA], [GEOGRAPHIC_DATA] Destination [PER…" at bounding box center [353, 172] width 458 height 191
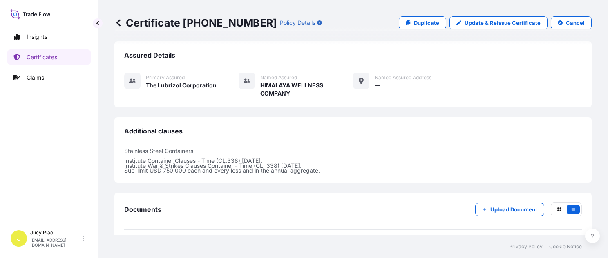
scroll to position [282, 0]
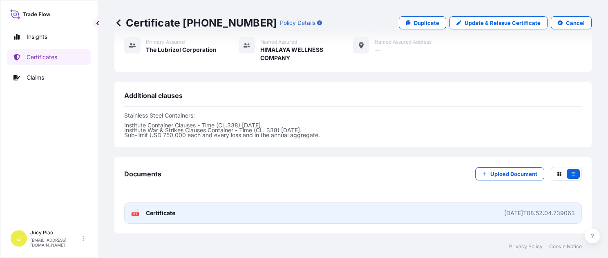
click at [432, 203] on link "PDF Certificate [DATE]T08:52:04.739063" at bounding box center [353, 213] width 458 height 21
